Goal: Task Accomplishment & Management: Manage account settings

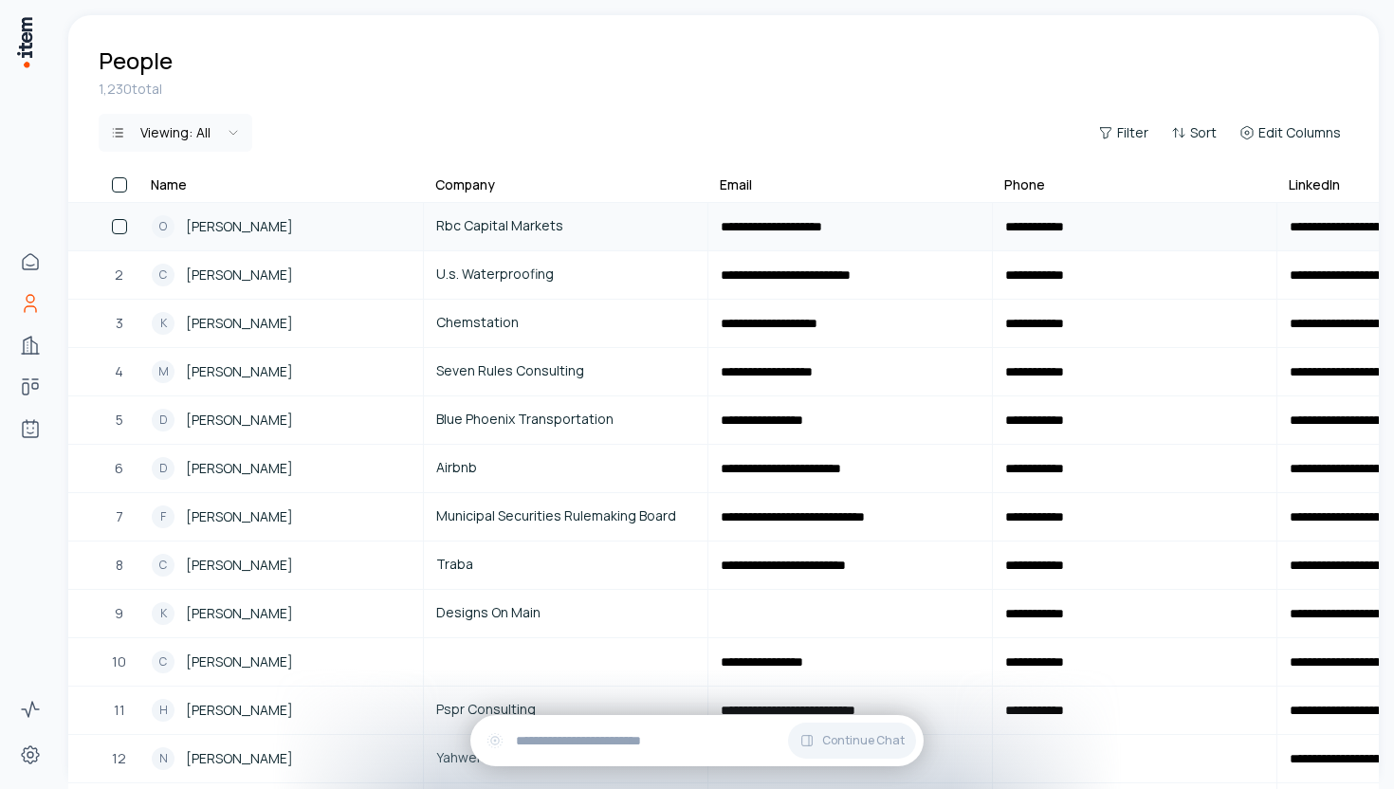
click at [118, 221] on button "button" at bounding box center [119, 226] width 15 height 15
click at [121, 275] on button "button" at bounding box center [119, 274] width 15 height 15
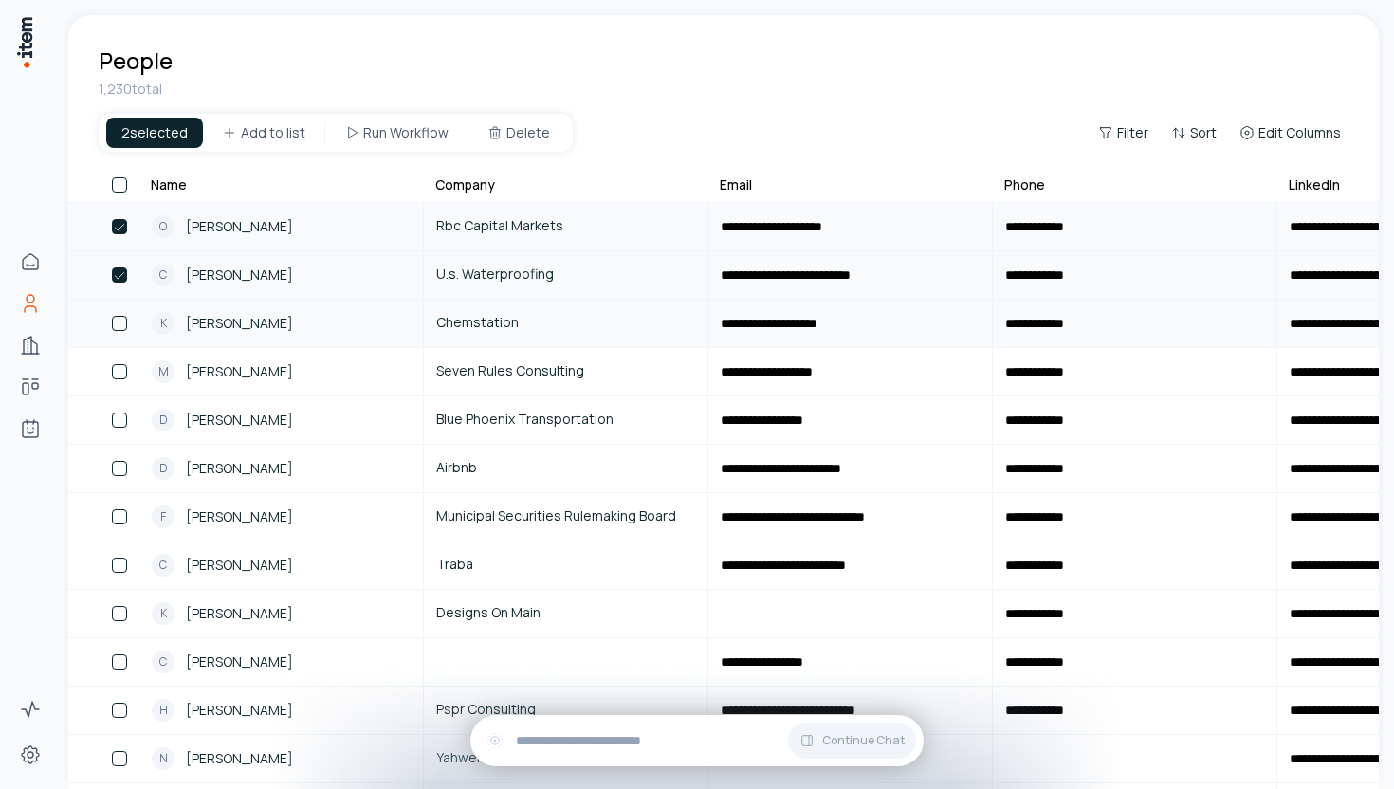
click at [120, 320] on button "button" at bounding box center [119, 323] width 15 height 15
click at [119, 375] on button "button" at bounding box center [119, 371] width 15 height 15
click at [117, 424] on button "button" at bounding box center [119, 419] width 15 height 15
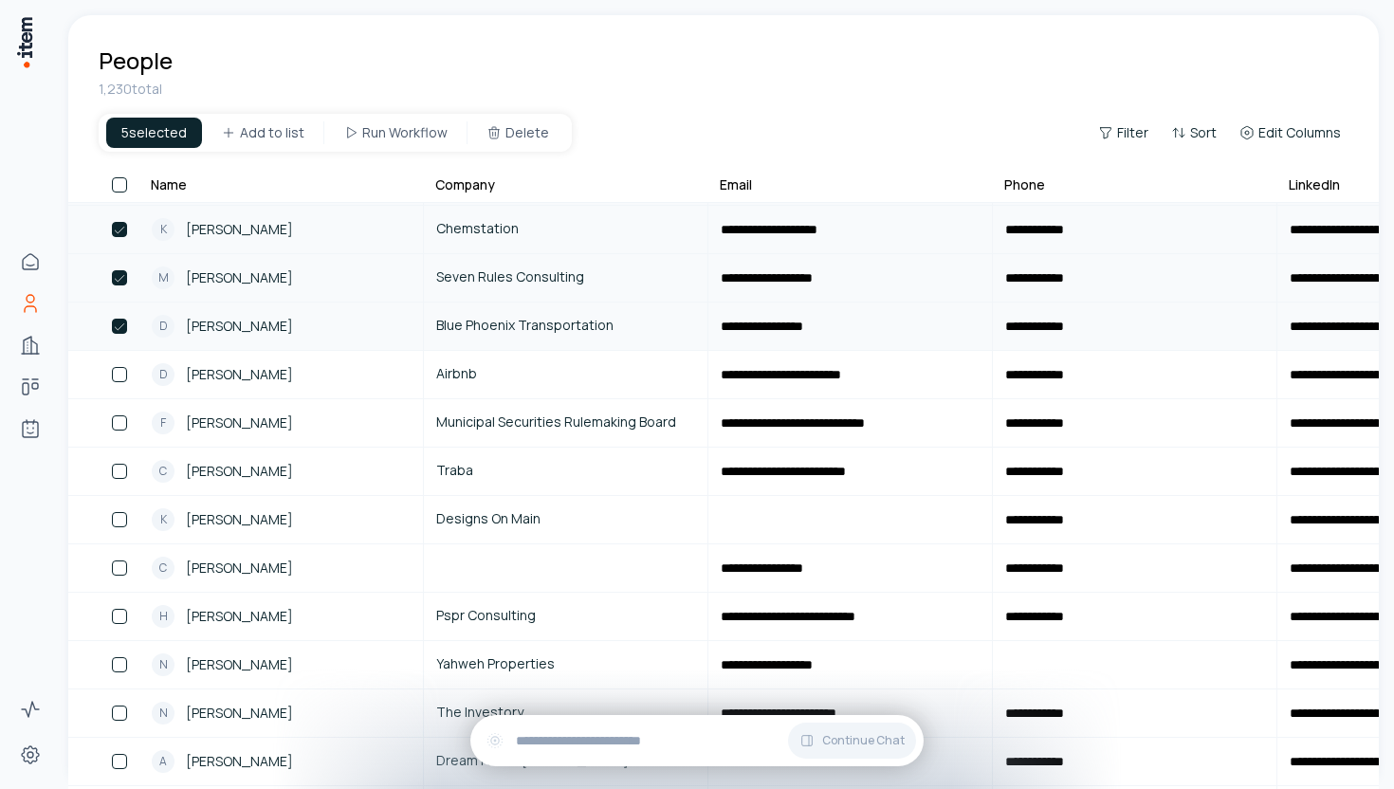
scroll to position [115, 0]
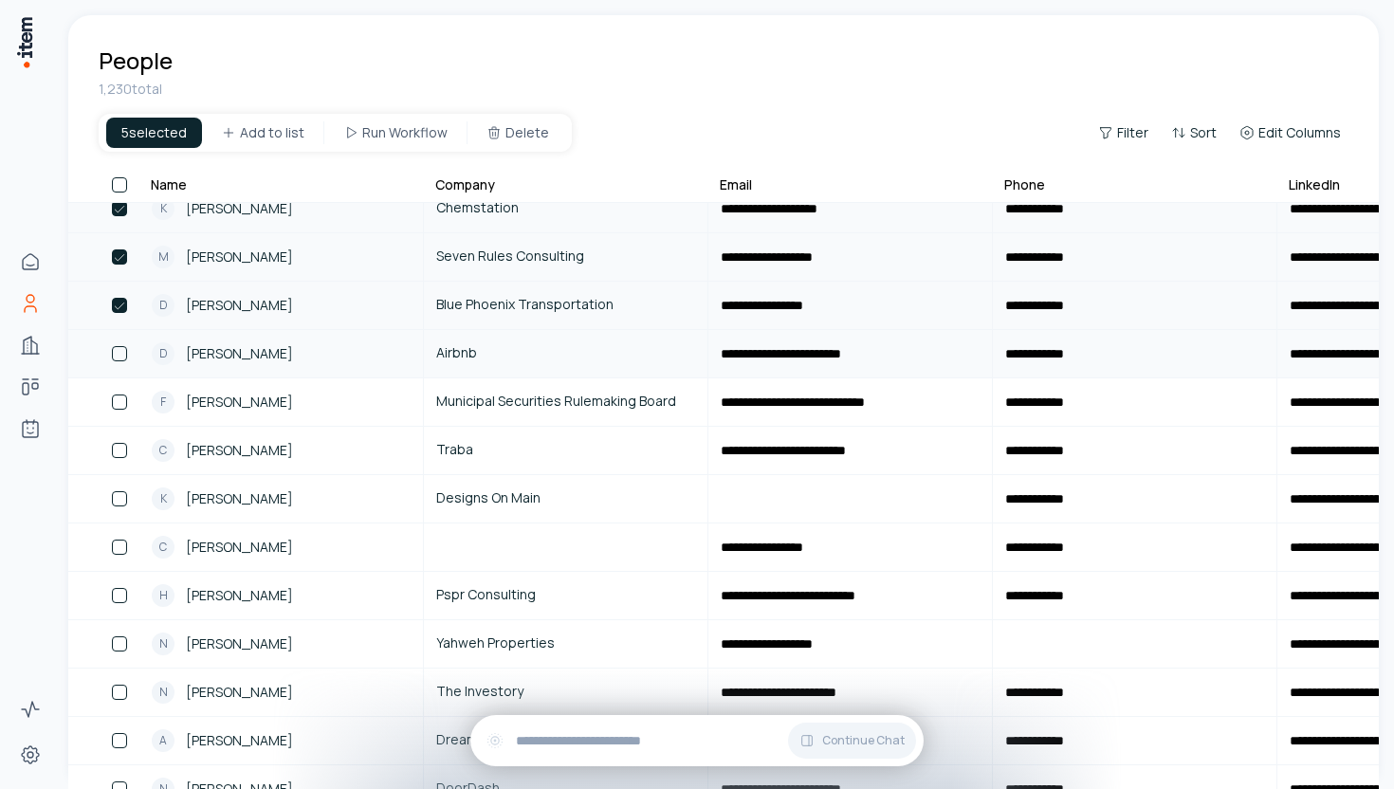
click at [118, 356] on button "button" at bounding box center [119, 353] width 15 height 15
click at [118, 396] on button "button" at bounding box center [119, 401] width 15 height 15
click at [118, 453] on button "button" at bounding box center [119, 450] width 15 height 15
click at [118, 486] on div "9" at bounding box center [119, 499] width 41 height 46
click at [118, 503] on button "button" at bounding box center [119, 498] width 15 height 15
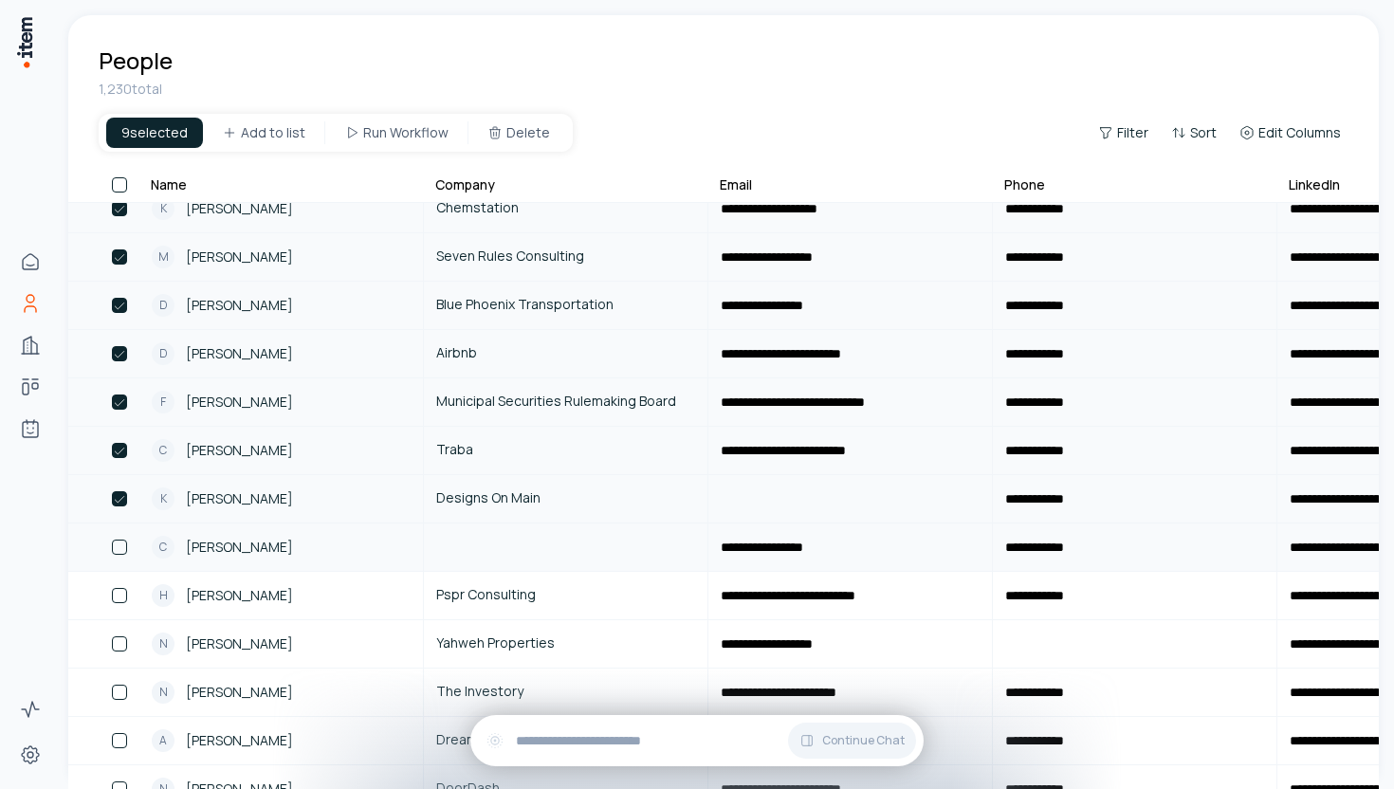
click at [118, 553] on button "button" at bounding box center [119, 547] width 15 height 15
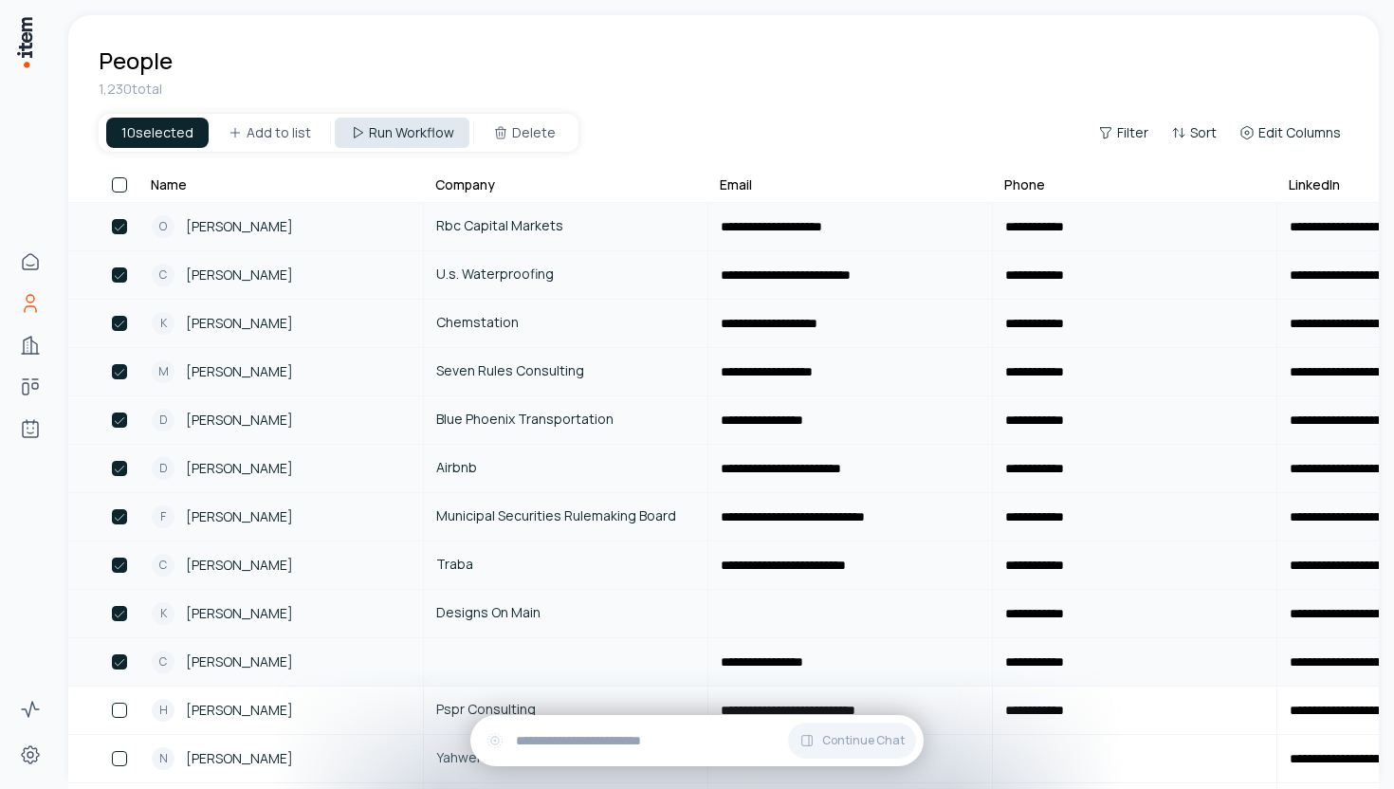
click at [404, 132] on html "**********" at bounding box center [697, 394] width 1394 height 789
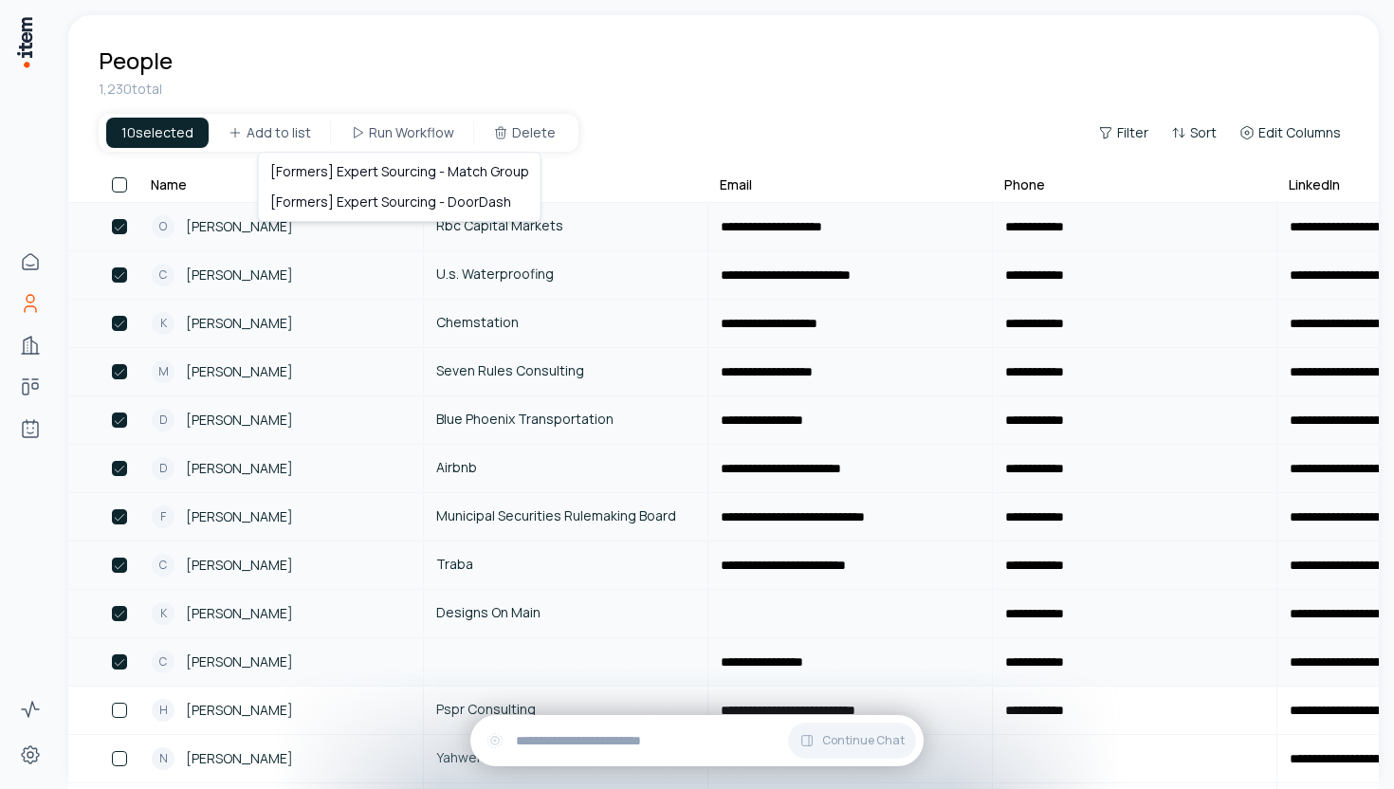
click at [623, 136] on html "**********" at bounding box center [697, 394] width 1394 height 789
